Goal: Task Accomplishment & Management: Use online tool/utility

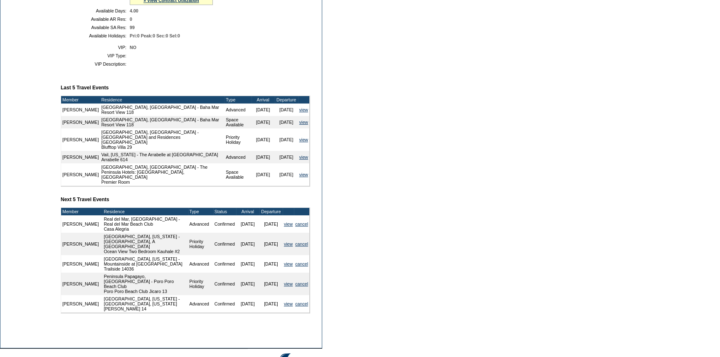
scroll to position [264, 0]
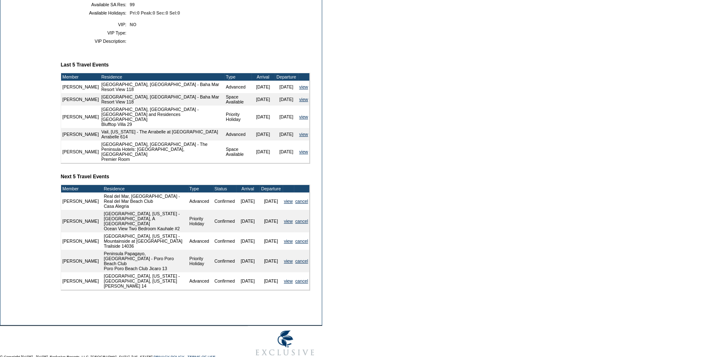
click at [173, 320] on td at bounding box center [160, 322] width 321 height 5
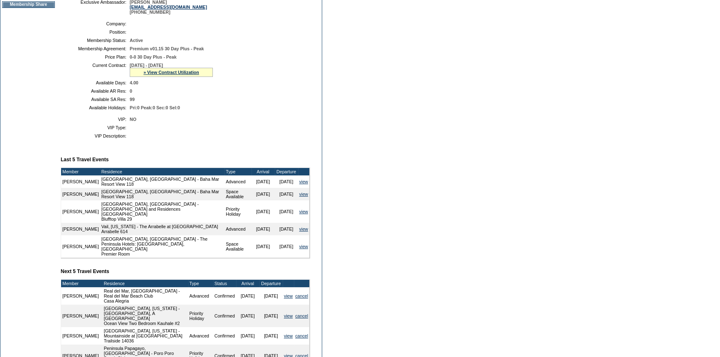
scroll to position [151, 0]
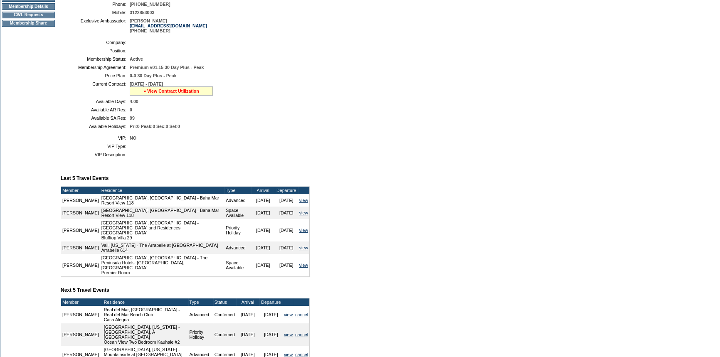
click at [163, 91] on link "» View Contract Utilization" at bounding box center [171, 91] width 56 height 5
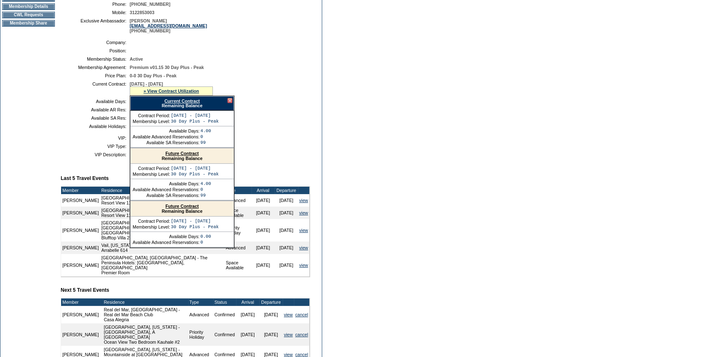
click at [184, 208] on link "Future Contract" at bounding box center [181, 206] width 33 height 5
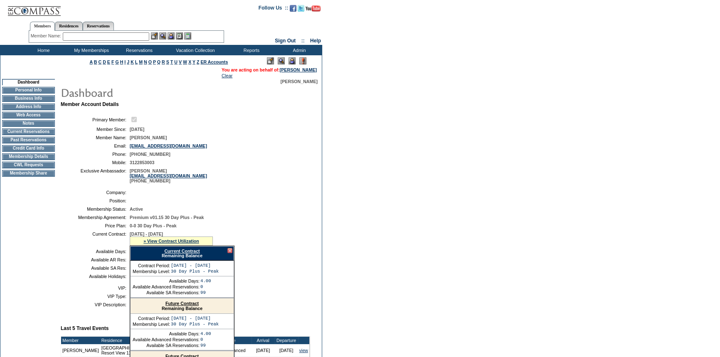
scroll to position [0, 0]
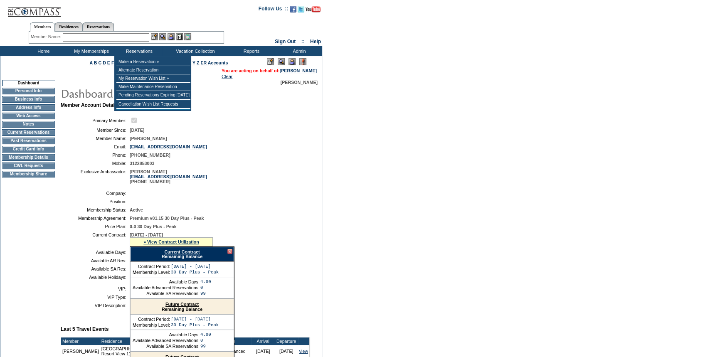
drag, startPoint x: 110, startPoint y: 25, endPoint x: 80, endPoint y: 40, distance: 33.7
click at [110, 25] on link "Reservations" at bounding box center [98, 26] width 31 height 9
click at [75, 39] on input "text" at bounding box center [79, 37] width 37 height 8
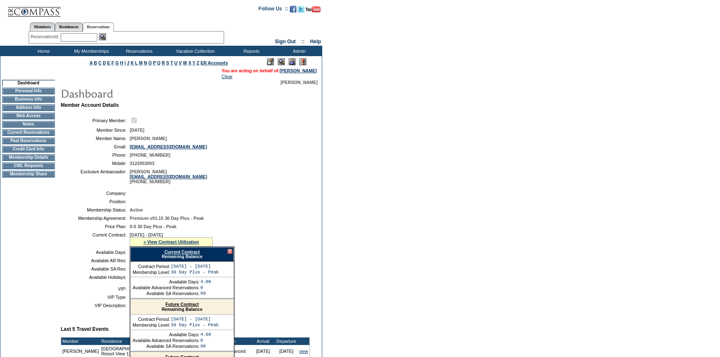
paste input "1819170"
type input "1819170"
click at [103, 36] on img at bounding box center [102, 36] width 7 height 7
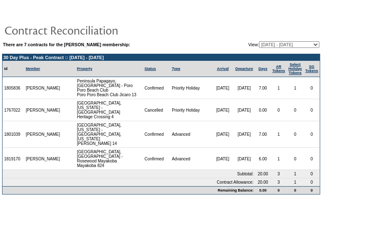
click at [10, 158] on td "1819170" at bounding box center [13, 159] width 22 height 22
copy td "1819170"
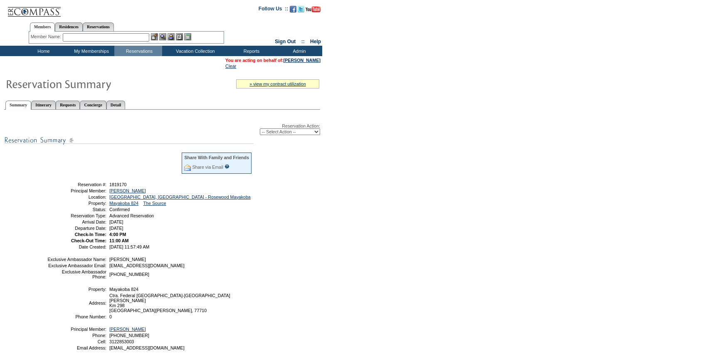
click at [252, 309] on td "Ctra. [GEOGRAPHIC_DATA]-[GEOGRAPHIC_DATA][PERSON_NAME] Km [GEOGRAPHIC_DATA][PER…" at bounding box center [180, 303] width 145 height 20
click at [287, 130] on select "-- Select Action -- Modify Reservation Dates Modify Reservation Cost Modify Occ…" at bounding box center [290, 131] width 60 height 7
select select "ChangeDates"
click at [260, 129] on select "-- Select Action -- Modify Reservation Dates Modify Reservation Cost Modify Occ…" at bounding box center [290, 131] width 60 height 7
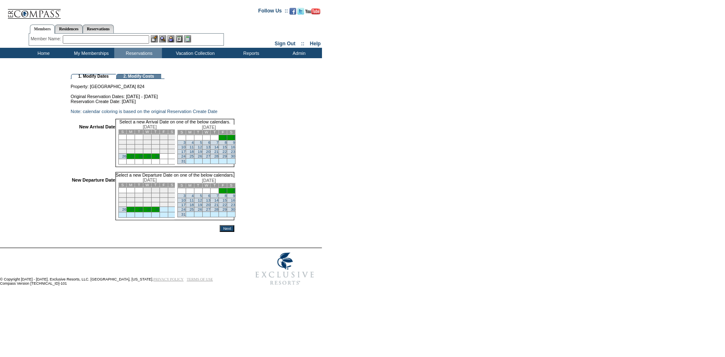
click at [126, 158] on link "26" at bounding box center [124, 156] width 4 height 4
